Goal: Transaction & Acquisition: Book appointment/travel/reservation

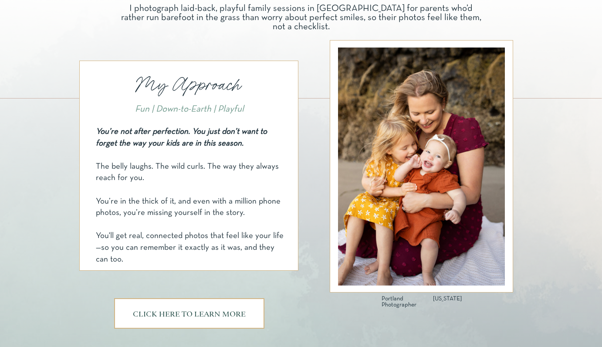
scroll to position [400, 0]
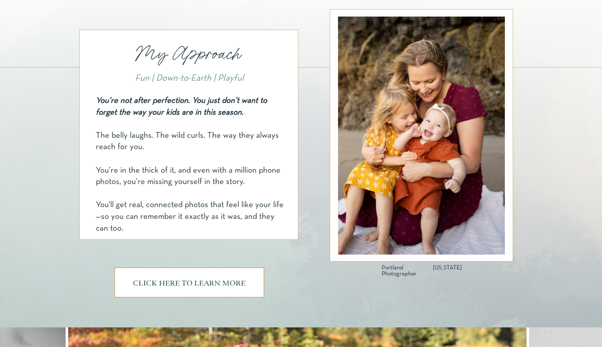
click at [203, 281] on h3 "CLICK HERE TO LEARN MORE" at bounding box center [189, 283] width 118 height 7
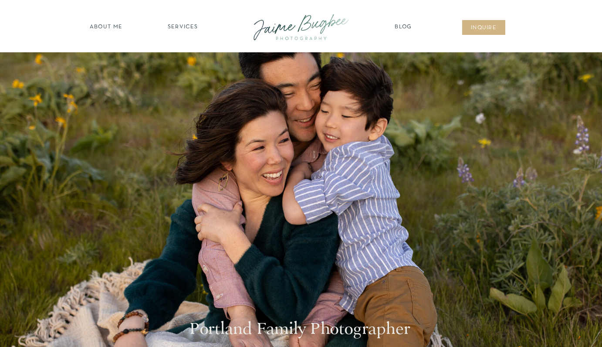
scroll to position [0, 0]
click at [180, 31] on nav "SERVICES" at bounding box center [182, 27] width 49 height 9
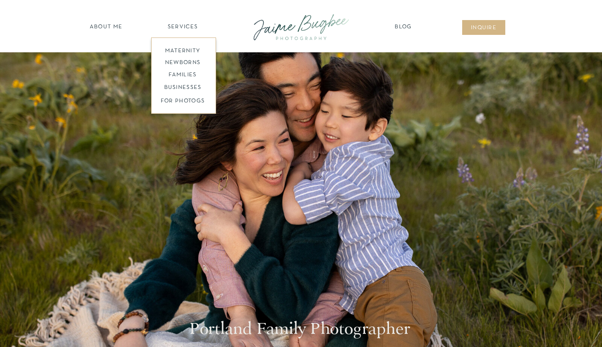
click at [186, 74] on nav "families" at bounding box center [182, 75] width 67 height 8
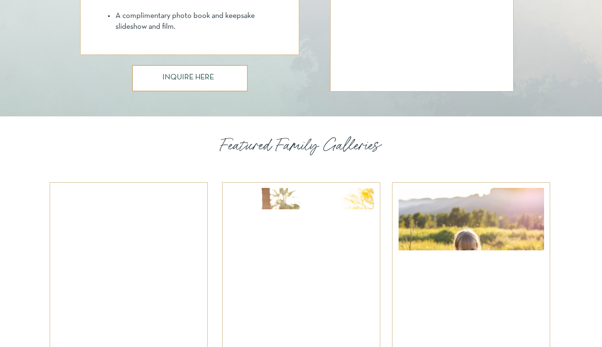
scroll to position [748, 0]
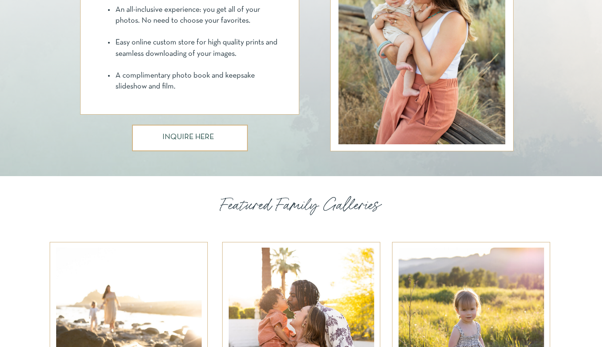
click at [181, 141] on h3 "INQUIRE HERE" at bounding box center [189, 137] width 54 height 9
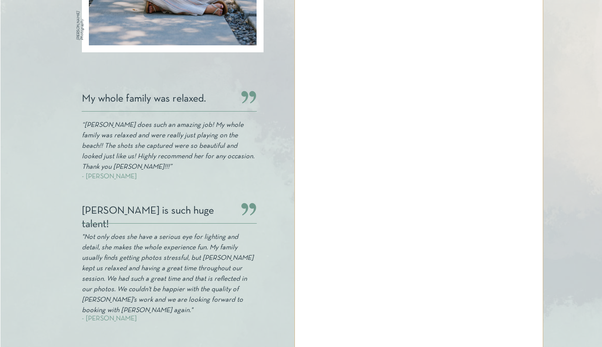
scroll to position [333, 0]
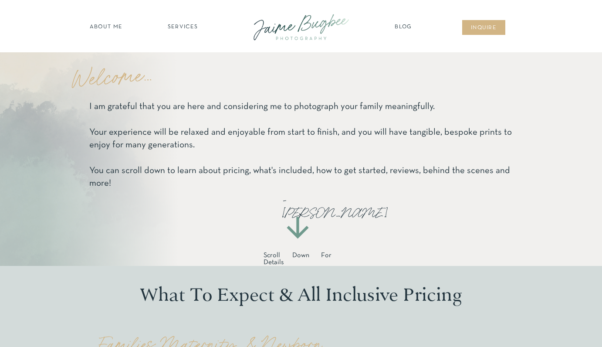
click at [111, 25] on nav "about ME" at bounding box center [106, 27] width 38 height 9
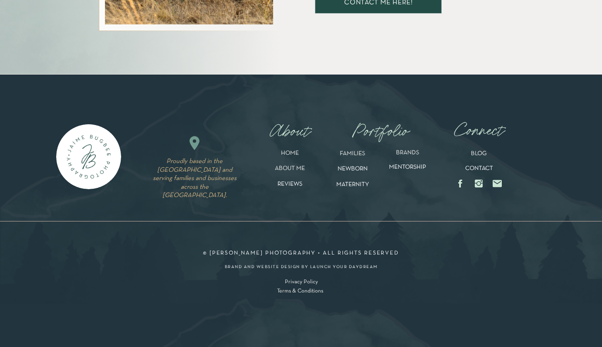
scroll to position [1809, 0]
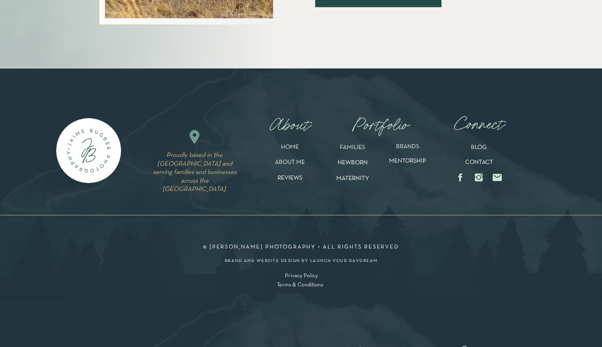
click at [478, 176] on circle at bounding box center [478, 177] width 3 height 3
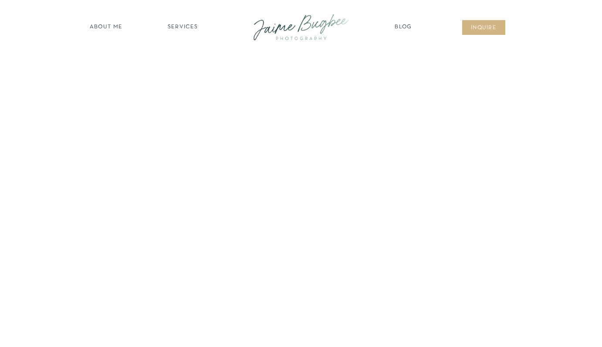
click at [108, 27] on nav "about ME" at bounding box center [106, 27] width 38 height 9
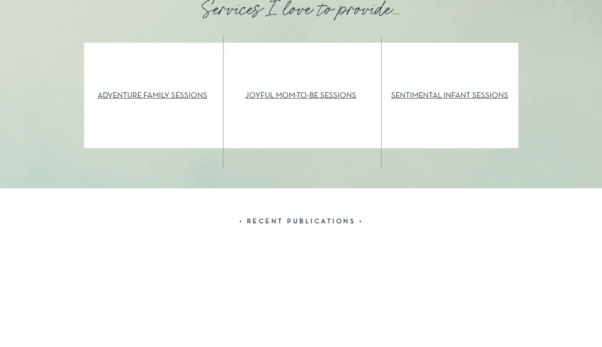
scroll to position [1044, 0]
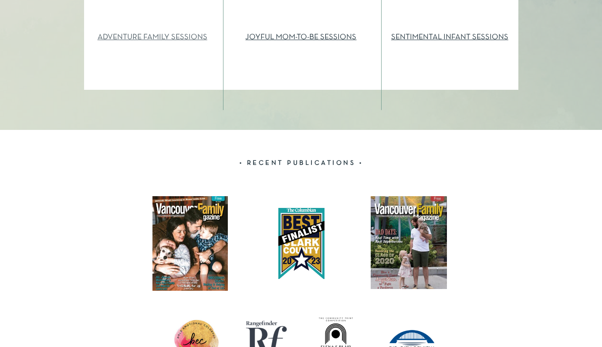
click at [192, 36] on link "ADVENTURE FAMILY SESSIONS" at bounding box center [153, 37] width 110 height 7
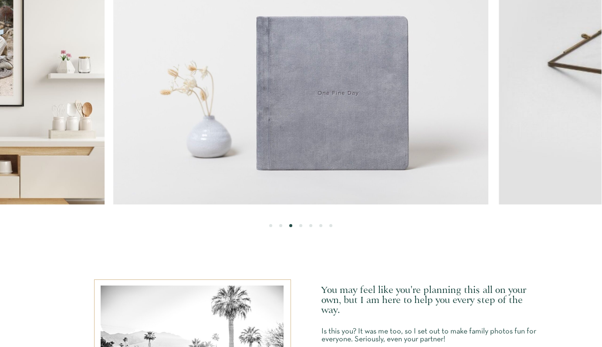
scroll to position [2334, 0]
click at [301, 225] on li "Page dot 4" at bounding box center [300, 225] width 3 height 3
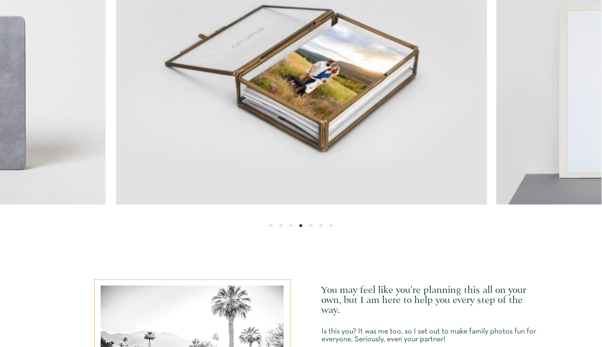
click at [311, 226] on li "Page dot 5" at bounding box center [310, 225] width 3 height 3
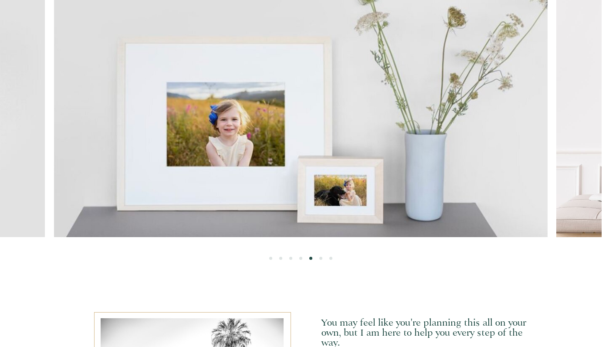
scroll to position [2301, 0]
click at [319, 258] on ol at bounding box center [301, 248] width 602 height 23
click at [321, 258] on li "Page dot 6" at bounding box center [320, 258] width 3 height 3
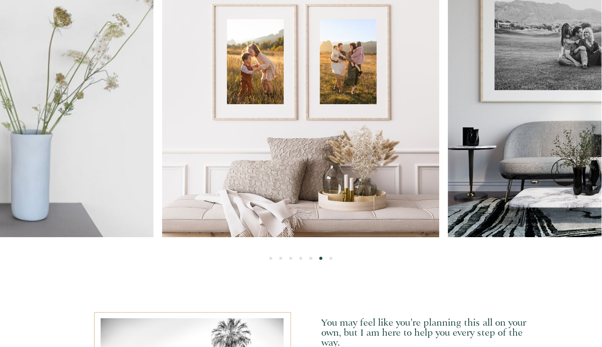
click at [330, 257] on li "Page dot 7" at bounding box center [330, 258] width 3 height 3
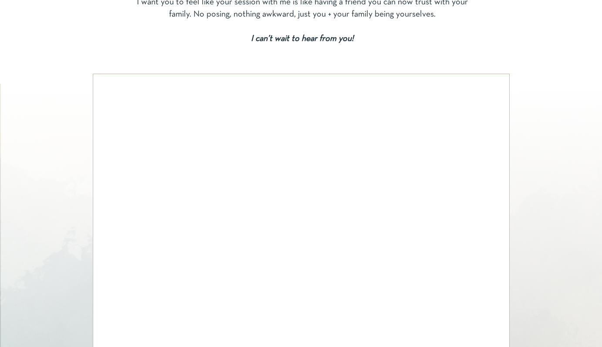
scroll to position [4045, 0]
